Goal: Task Accomplishment & Management: Manage account settings

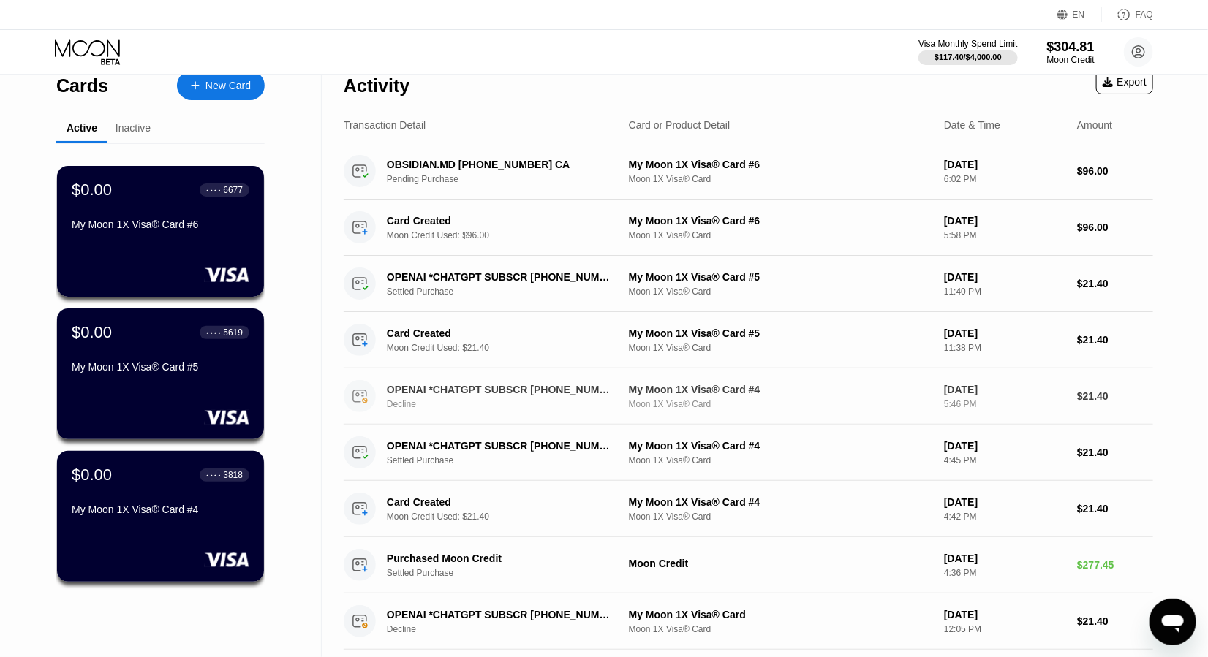
scroll to position [4, 0]
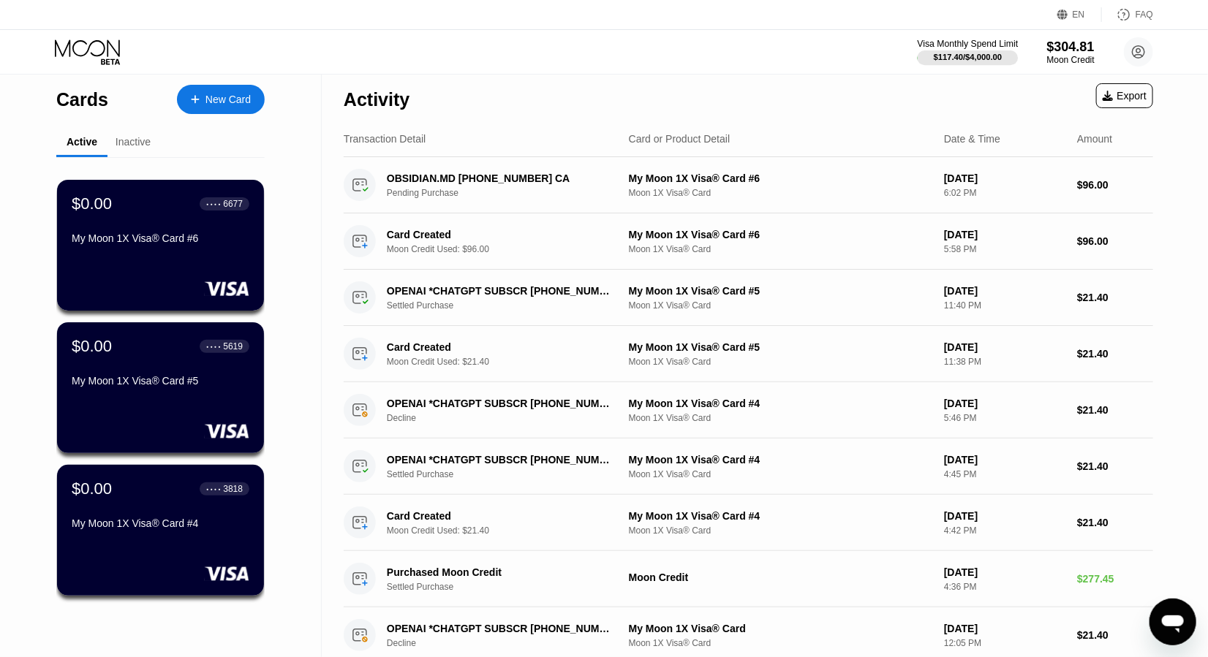
click at [941, 54] on div "$117.40 / $4,000.00" at bounding box center [968, 57] width 69 height 9
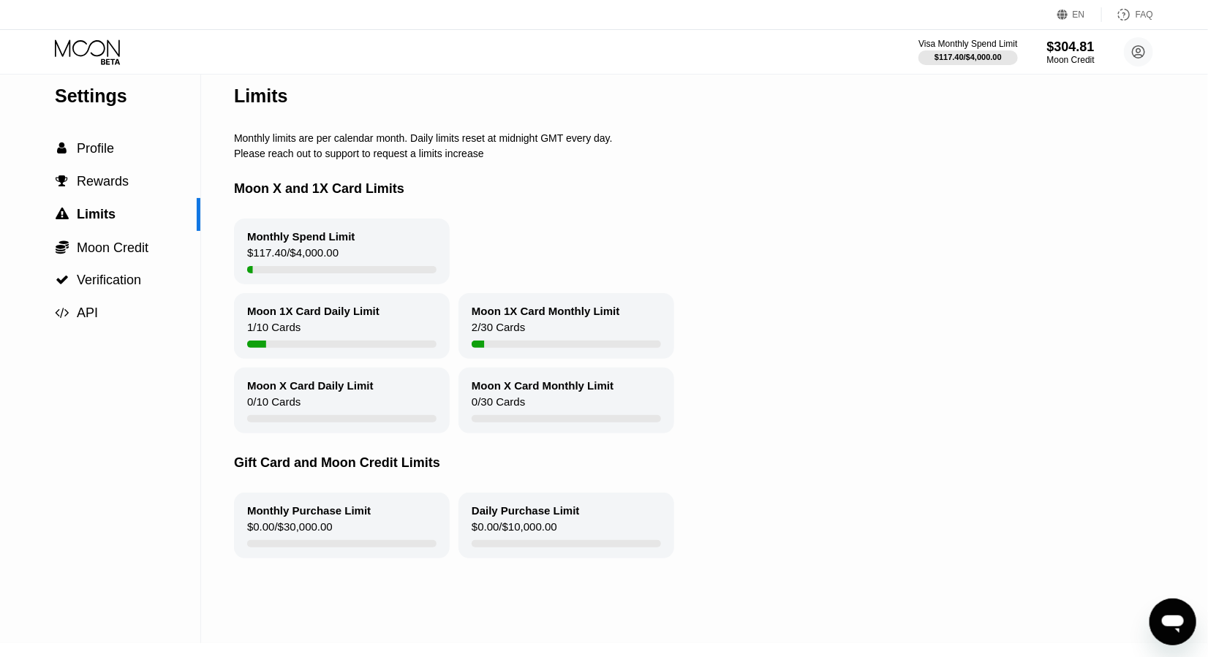
scroll to position [26, 0]
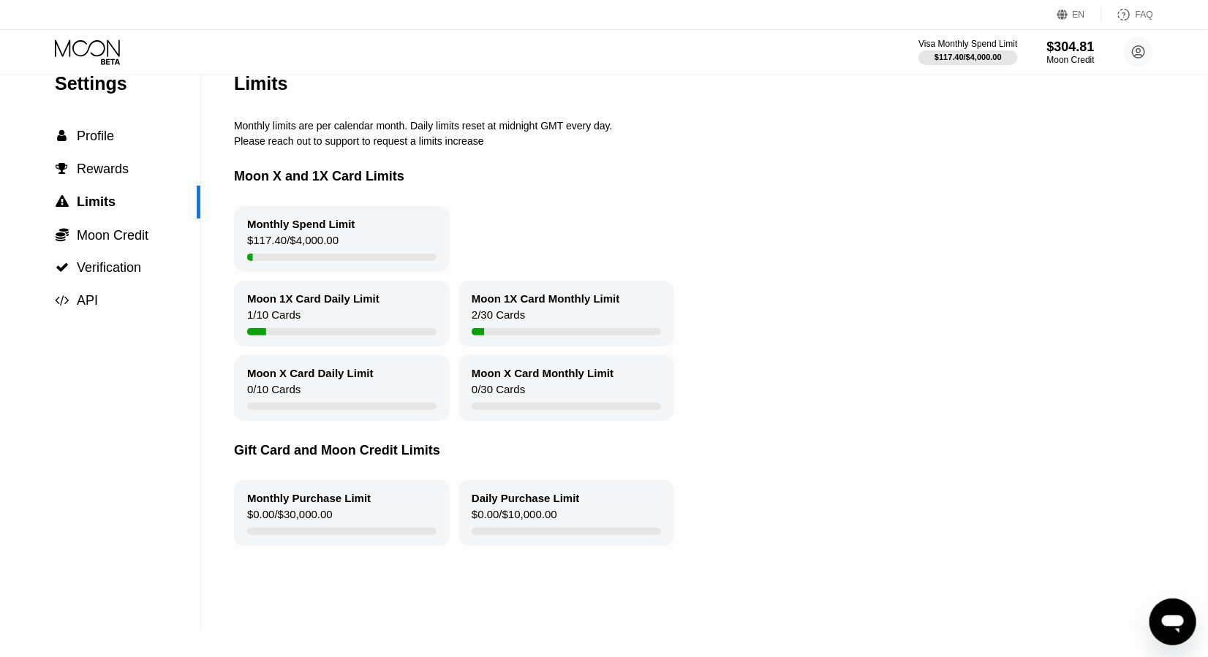
click at [298, 230] on div "Monthly Spend Limit" at bounding box center [301, 224] width 108 height 12
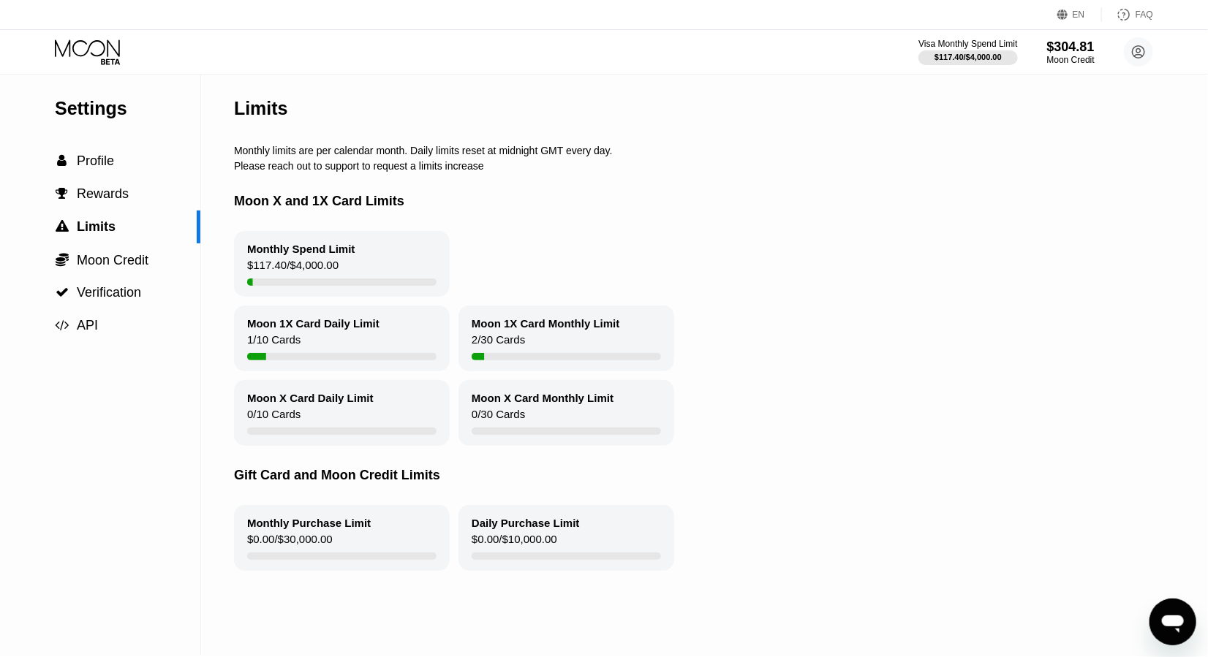
scroll to position [0, 0]
